Goal: Complete application form: Complete application form

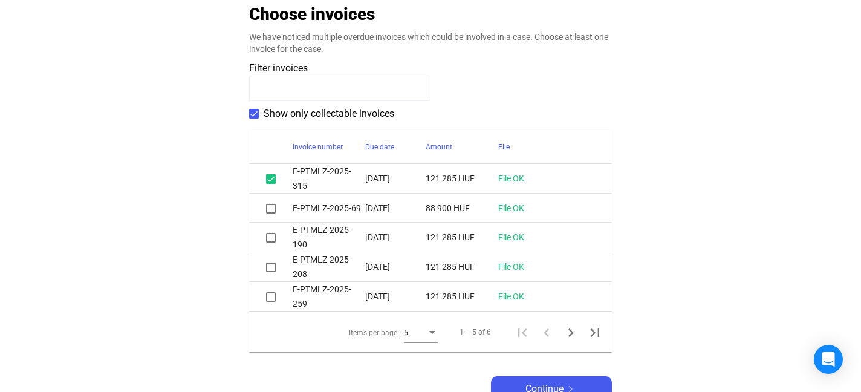
scroll to position [261, 0]
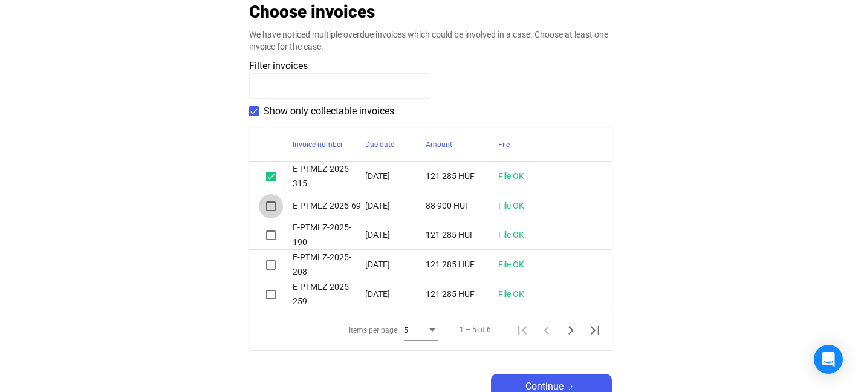
click at [270, 207] on span at bounding box center [271, 206] width 10 height 10
click at [272, 239] on span at bounding box center [271, 235] width 10 height 10
click at [271, 263] on span at bounding box center [271, 265] width 10 height 10
click at [271, 291] on span at bounding box center [271, 295] width 10 height 10
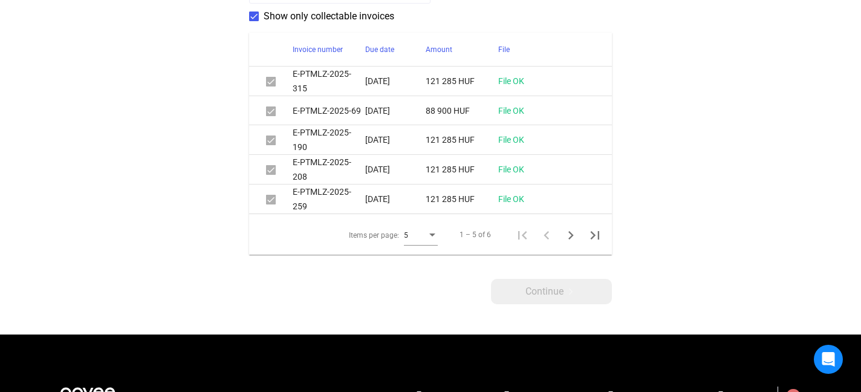
scroll to position [358, 0]
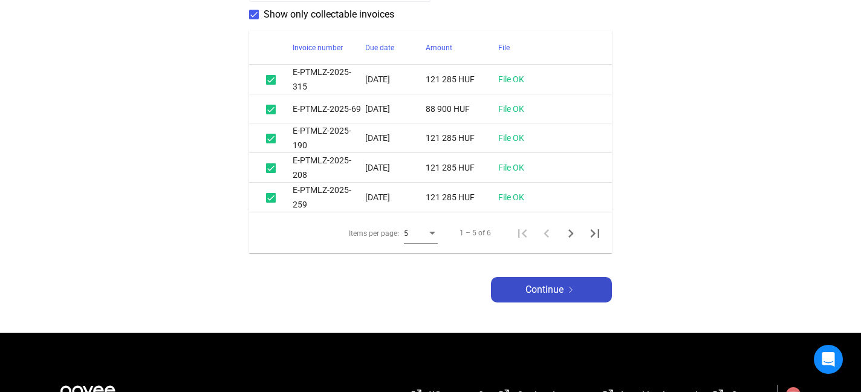
click at [530, 285] on span "Continue" at bounding box center [544, 289] width 38 height 15
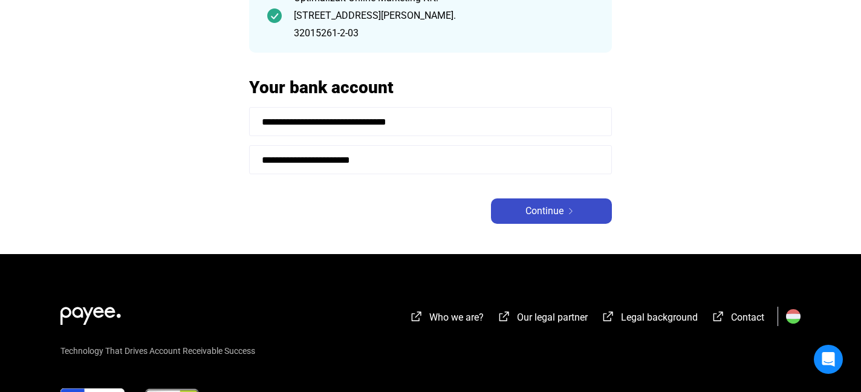
scroll to position [141, 0]
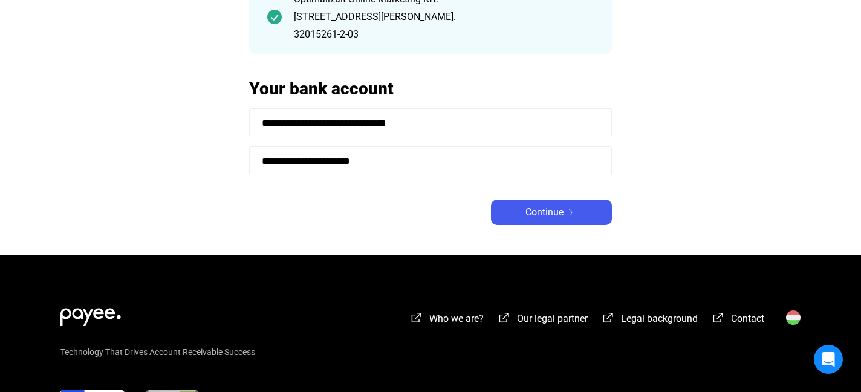
drag, startPoint x: 428, startPoint y: 164, endPoint x: 218, endPoint y: 159, distance: 210.4
click at [218, 159] on main "**********" at bounding box center [430, 102] width 861 height 305
click at [525, 206] on span "Continue" at bounding box center [544, 212] width 38 height 15
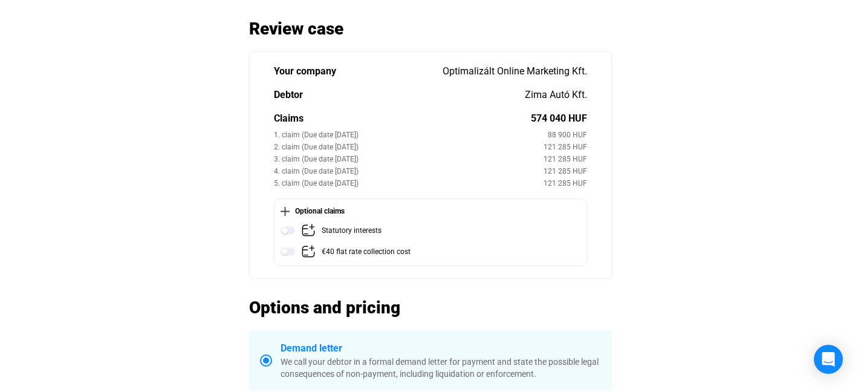
scroll to position [71, 0]
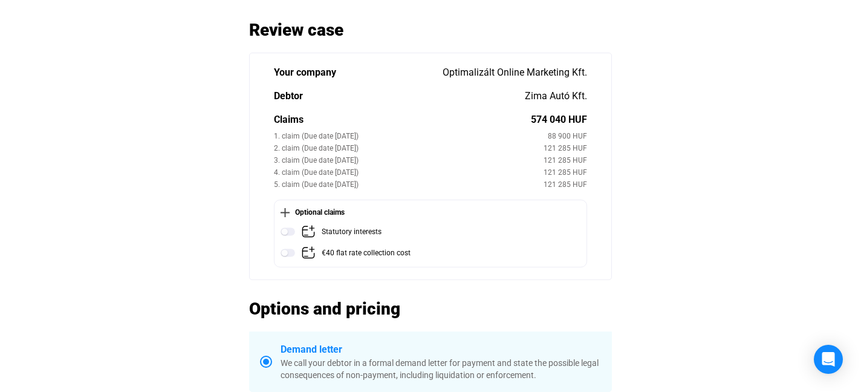
click at [285, 212] on img at bounding box center [285, 212] width 9 height 9
click at [287, 213] on img at bounding box center [285, 212] width 9 height 9
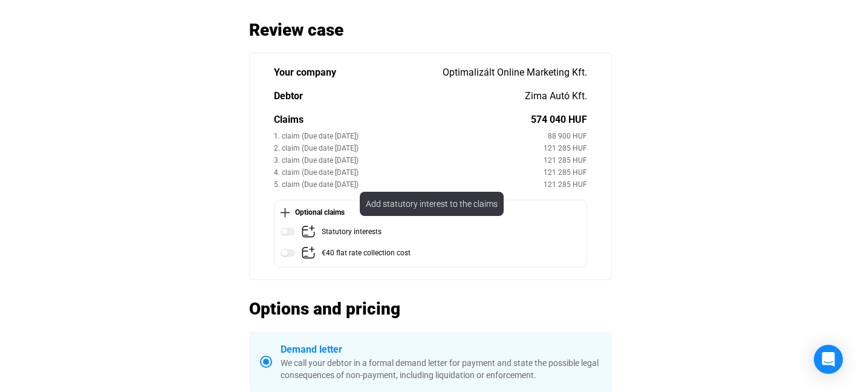
click at [291, 230] on img at bounding box center [288, 231] width 15 height 15
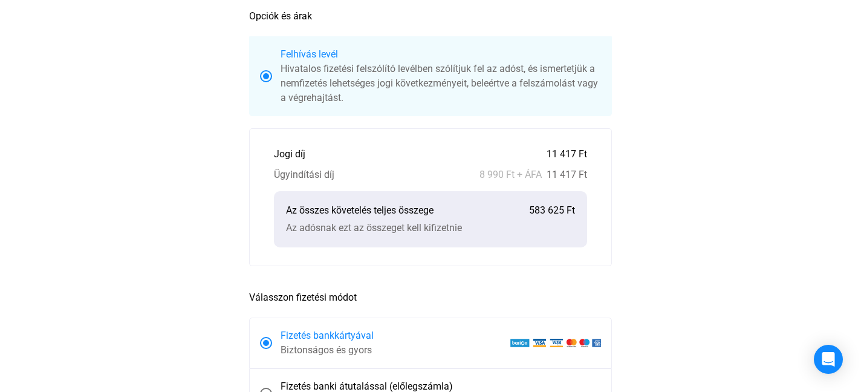
scroll to position [373, 0]
